Goal: Task Accomplishment & Management: Manage account settings

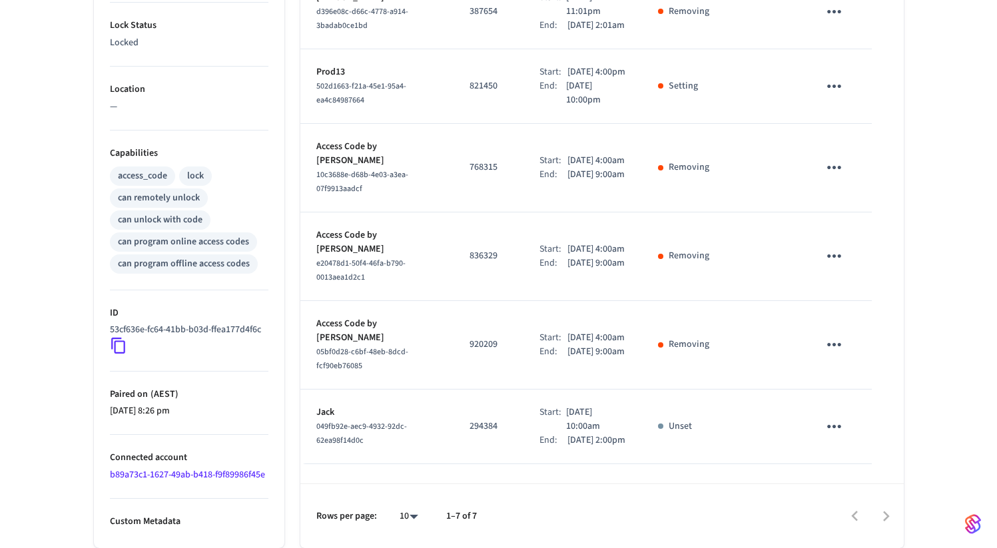
scroll to position [427, 0]
click at [891, 519] on div at bounding box center [696, 516] width 412 height 31
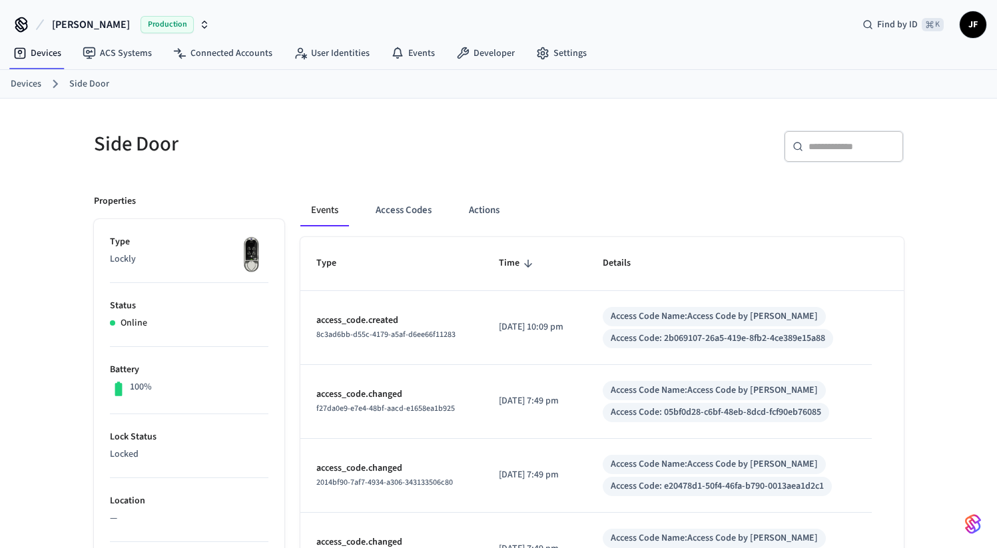
click at [403, 211] on button "Access Codes" at bounding box center [403, 210] width 77 height 32
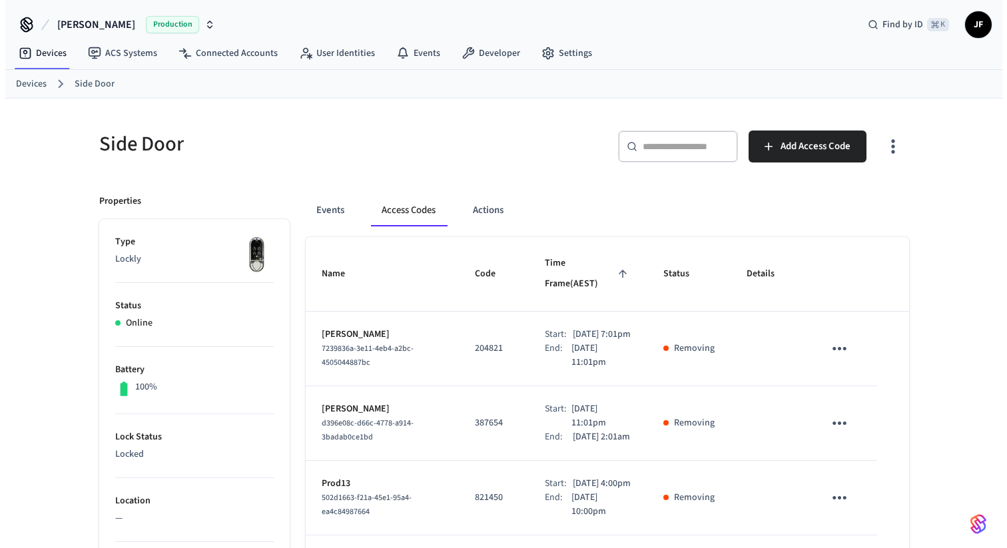
scroll to position [516, 0]
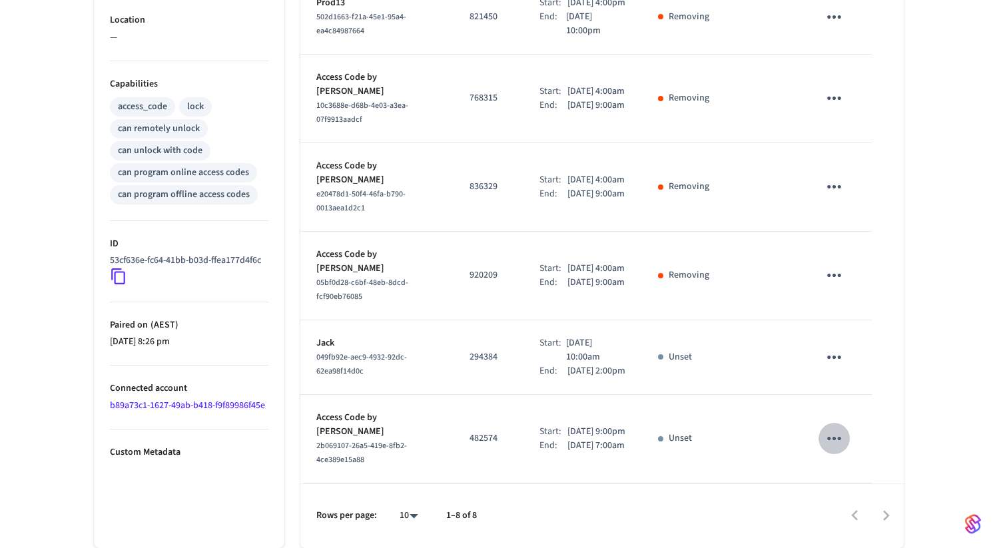
click at [845, 437] on button "sticky table" at bounding box center [833, 438] width 31 height 31
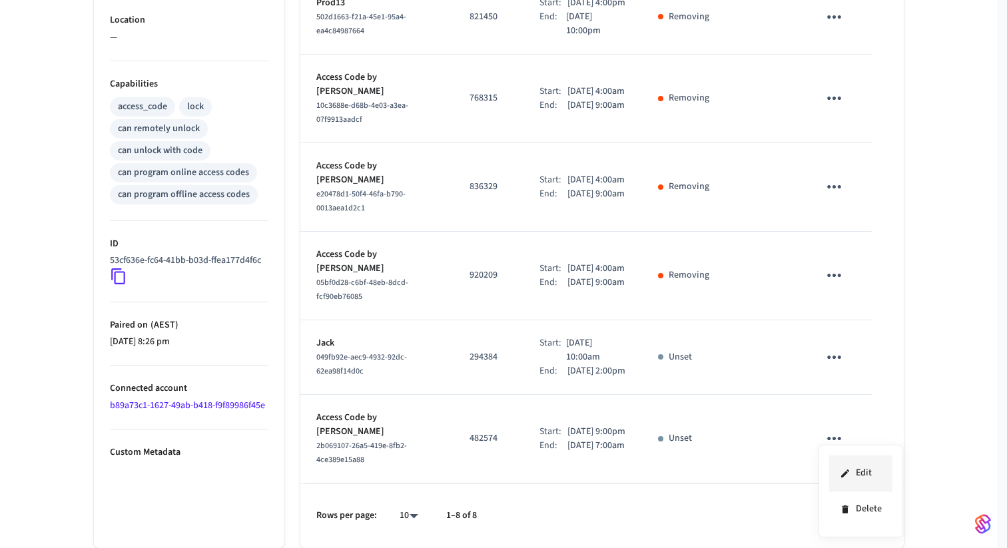
click at [860, 479] on li "Edit" at bounding box center [860, 473] width 63 height 36
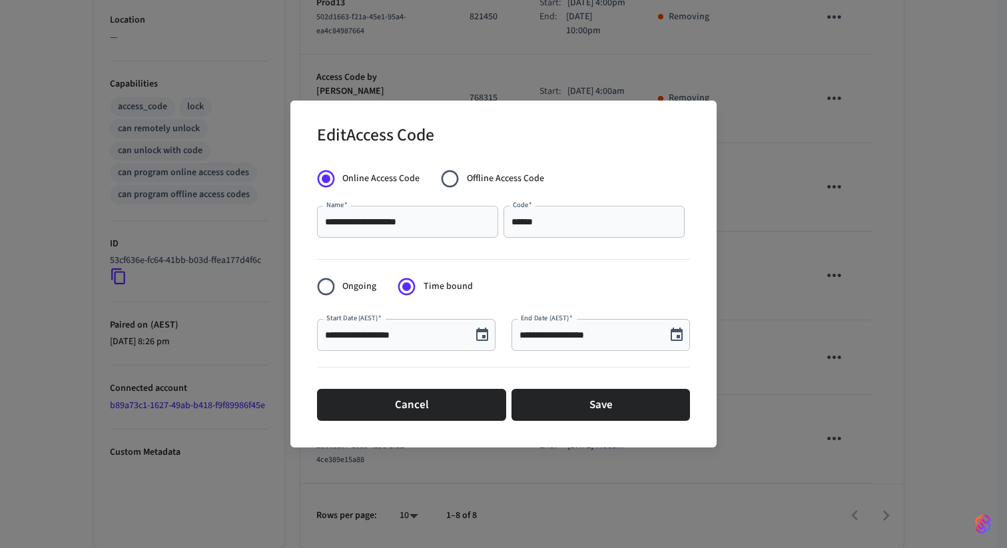
click at [475, 342] on icon "Choose date, selected date is Sep 12, 2025" at bounding box center [482, 335] width 16 height 16
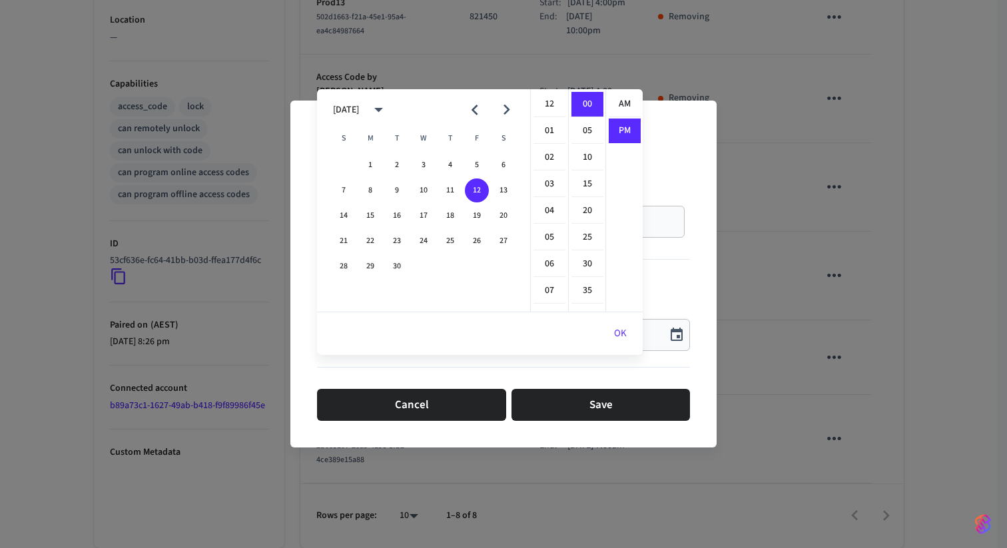
scroll to position [25, 0]
click at [550, 87] on li "04" at bounding box center [549, 99] width 32 height 25
type input "**********"
click at [621, 318] on button "OK" at bounding box center [620, 334] width 45 height 32
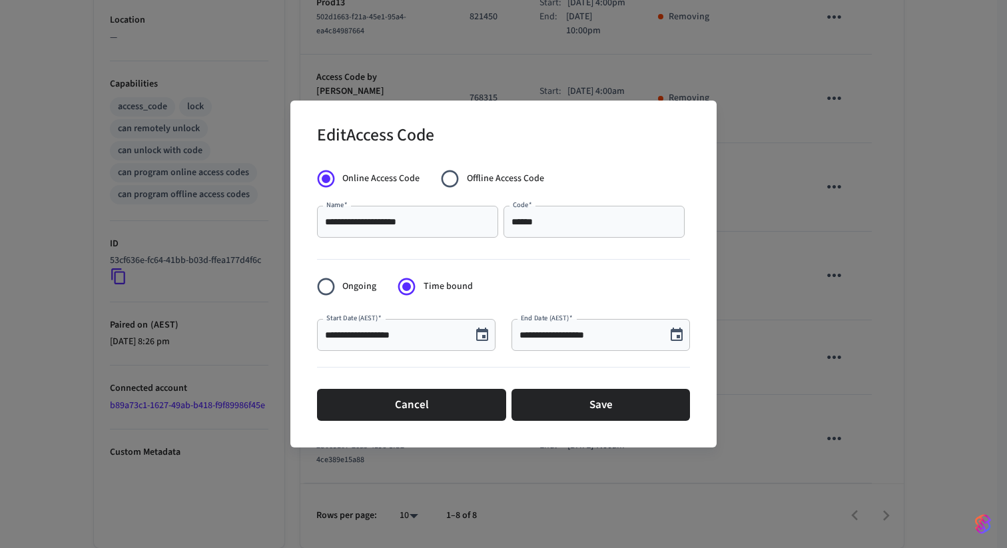
click at [689, 338] on div "**********" at bounding box center [600, 335] width 178 height 32
click at [682, 338] on icon "Choose date, selected date is Sep 13, 2025" at bounding box center [676, 335] width 16 height 16
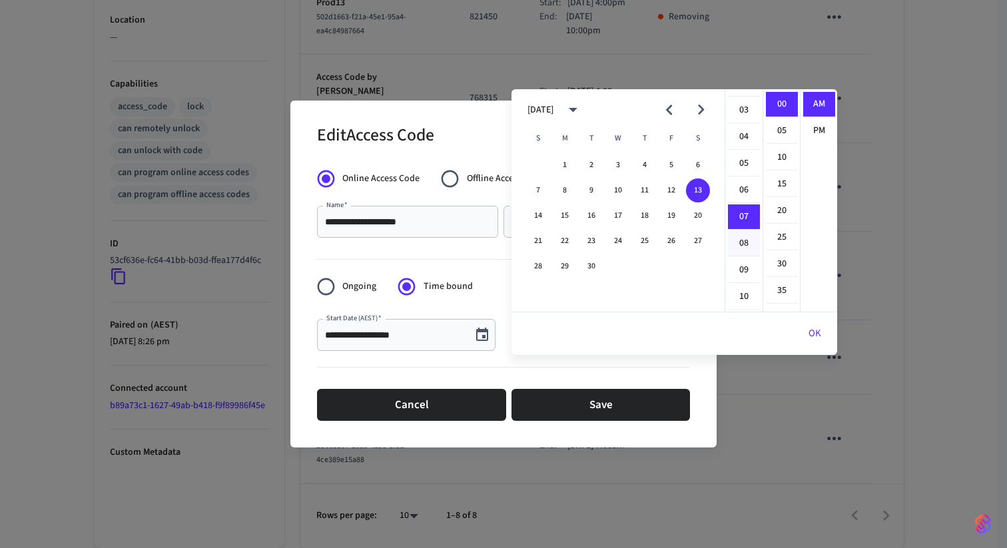
scroll to position [0, 0]
click at [745, 145] on li "02" at bounding box center [744, 157] width 32 height 25
type input "**********"
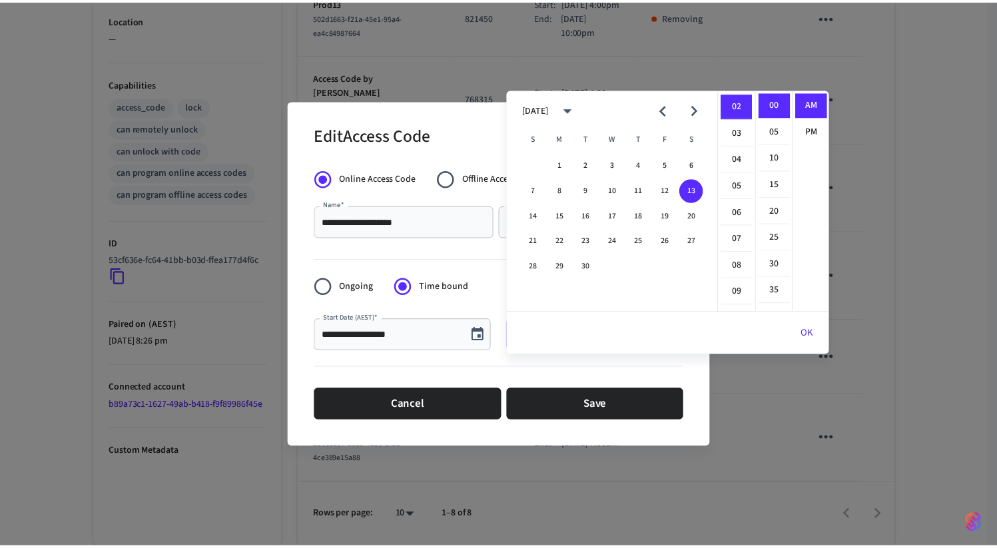
scroll to position [53, 0]
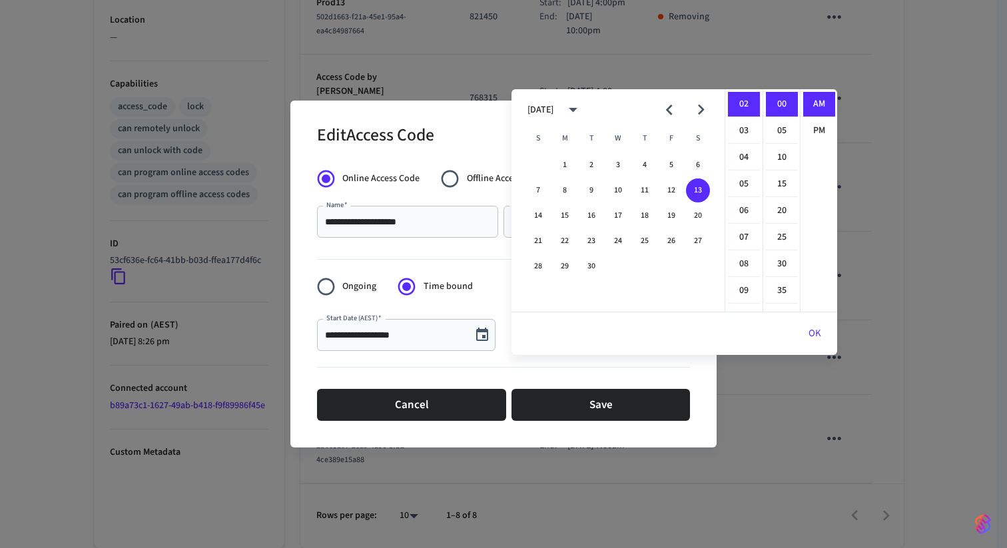
click at [813, 318] on button "OK" at bounding box center [814, 334] width 45 height 32
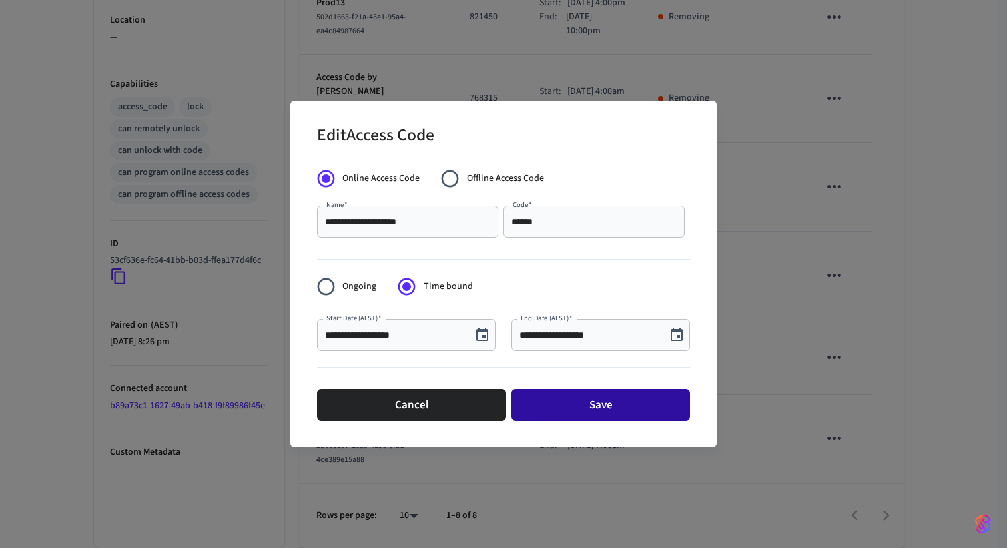
click at [594, 407] on button "Save" at bounding box center [600, 405] width 178 height 32
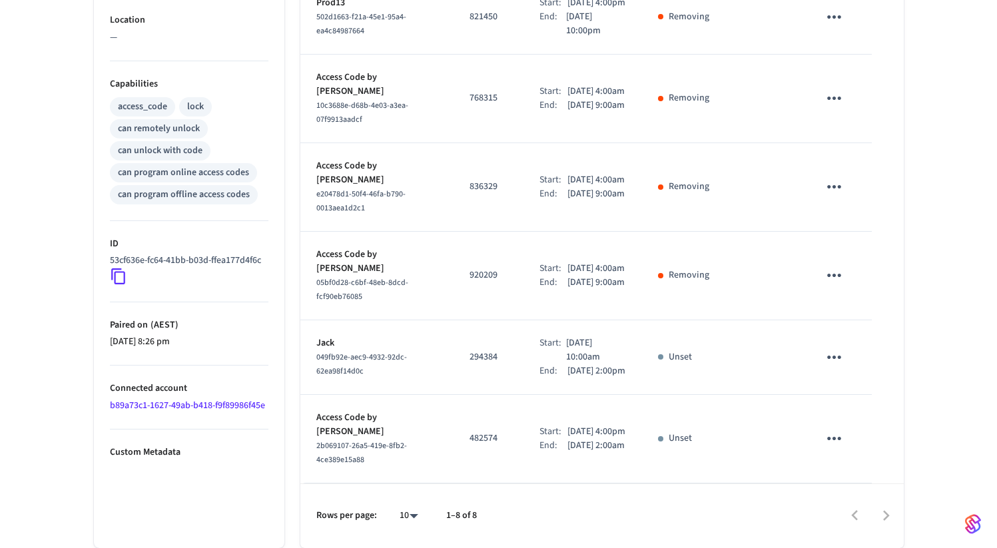
scroll to position [516, 0]
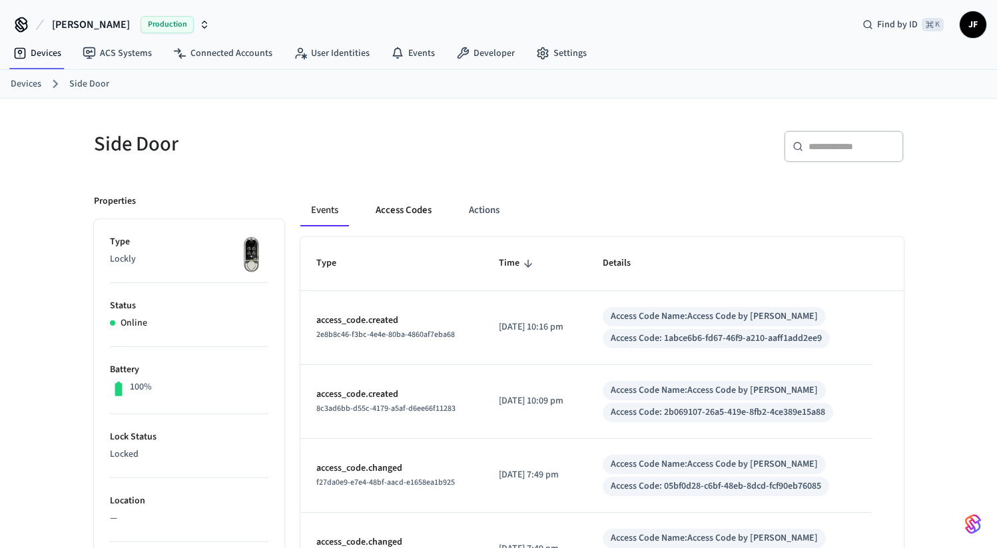
click at [415, 223] on button "Access Codes" at bounding box center [403, 210] width 77 height 32
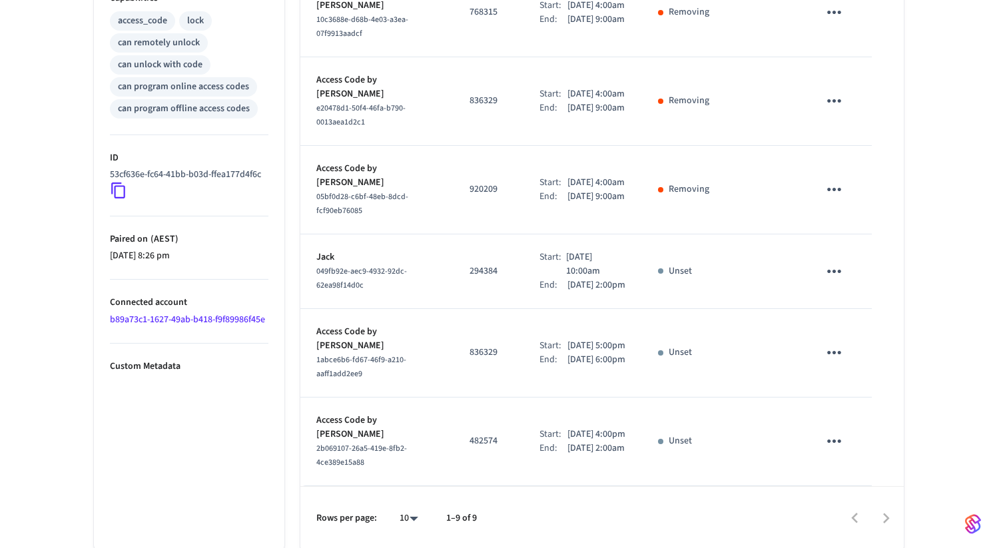
scroll to position [604, 0]
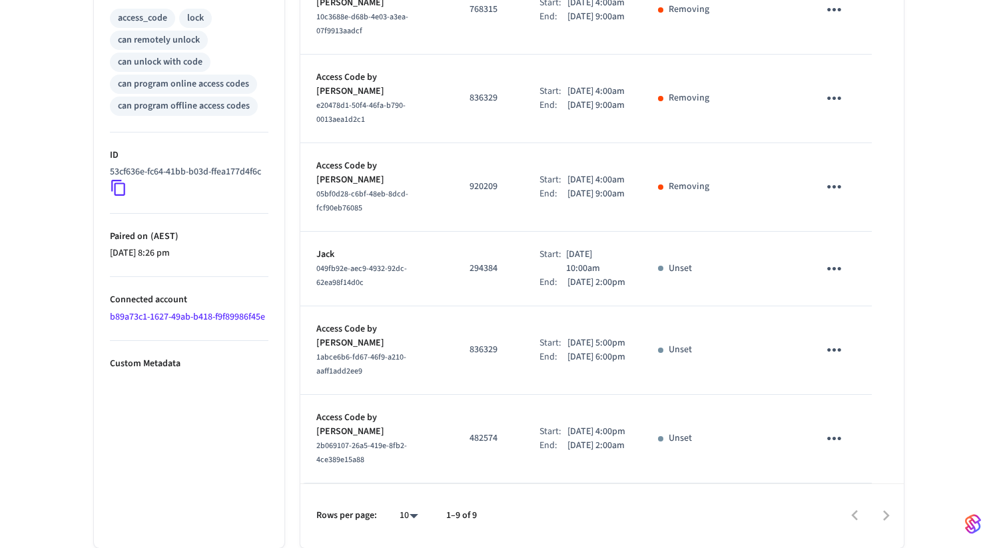
click at [841, 350] on icon "sticky table" at bounding box center [834, 350] width 21 height 21
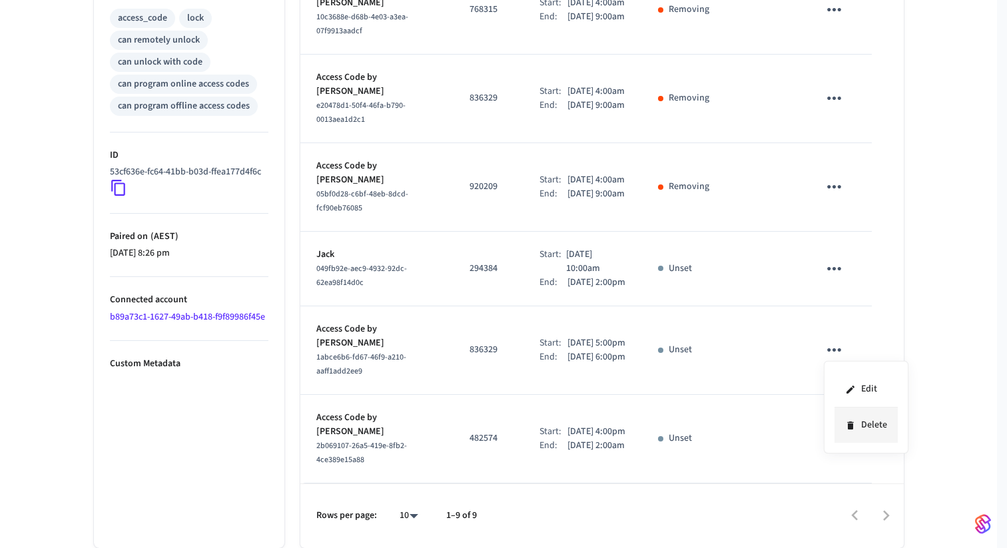
click at [867, 437] on li "Delete" at bounding box center [865, 424] width 63 height 35
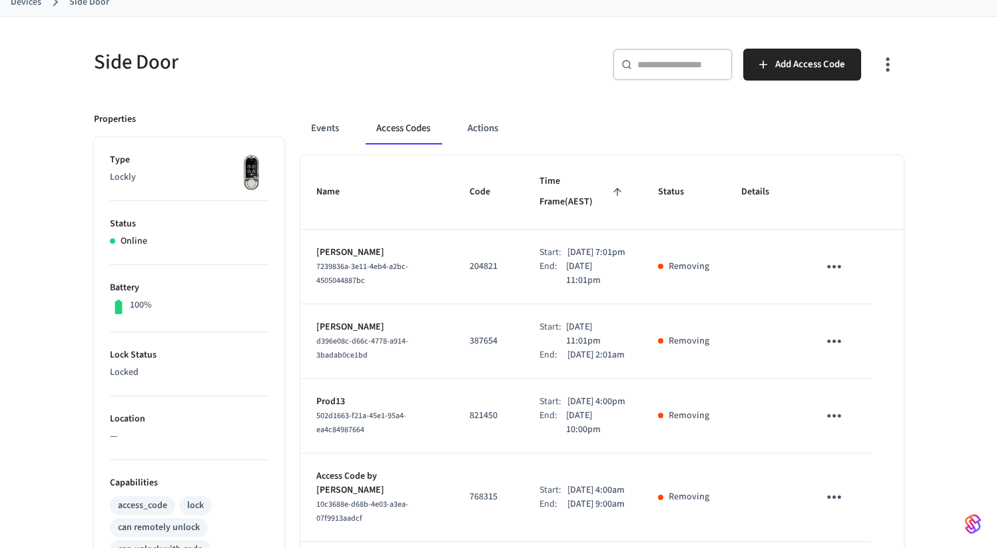
scroll to position [8, 0]
